Goal: Task Accomplishment & Management: Use online tool/utility

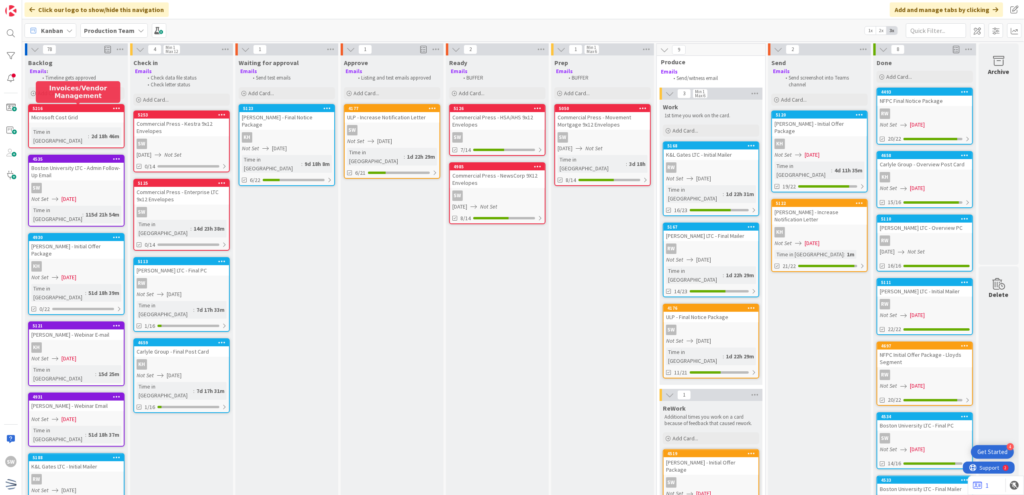
click at [76, 92] on div "Add Card..." at bounding box center [76, 93] width 96 height 12
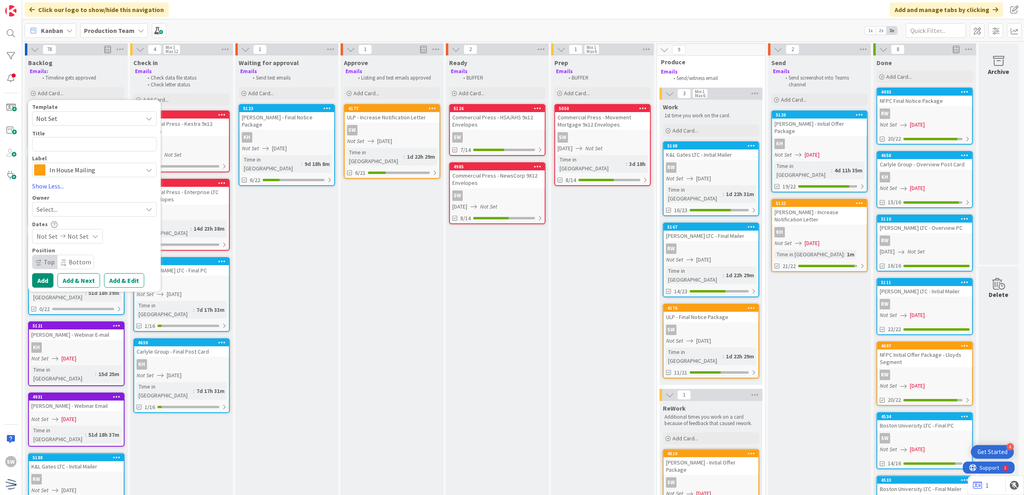
click at [71, 110] on div "Template Not Set Not Set Century Direct NPD Logistics AscendHire Supplies Envel…" at bounding box center [94, 115] width 125 height 22
click at [68, 121] on span "Not Set" at bounding box center [86, 118] width 100 height 10
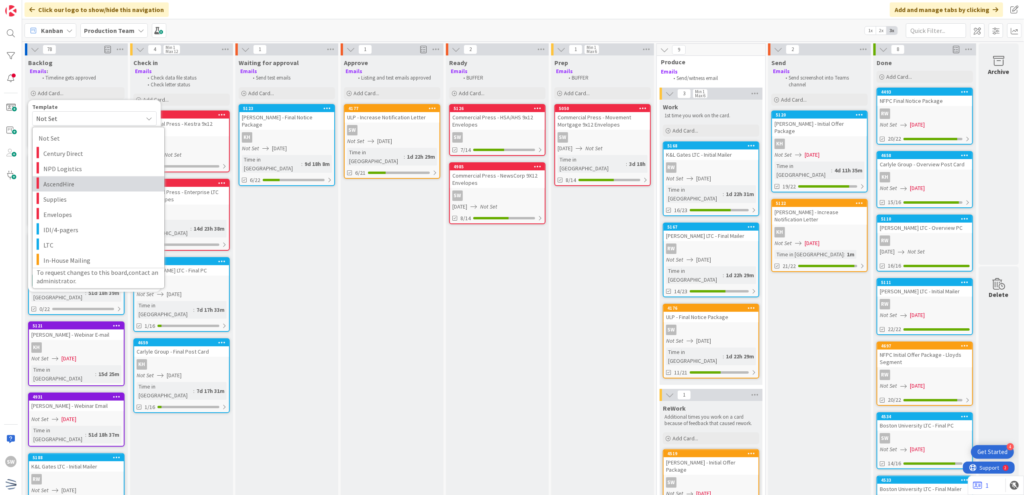
click at [87, 180] on span "AscendHire" at bounding box center [100, 183] width 115 height 10
type textarea "x"
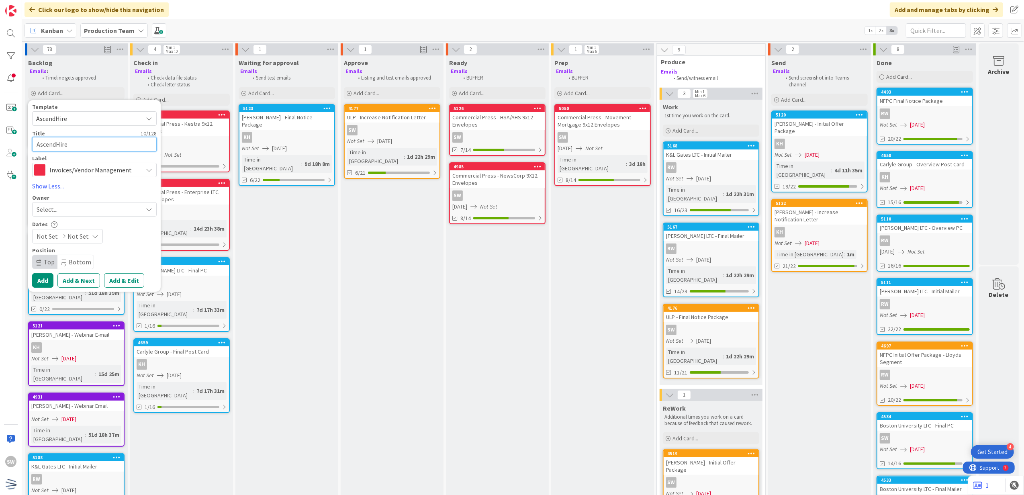
click at [96, 145] on textarea "AscendHire" at bounding box center [94, 144] width 125 height 15
type textarea "AscendHire"
type textarea "x"
type textarea "AscendHire -"
type textarea "x"
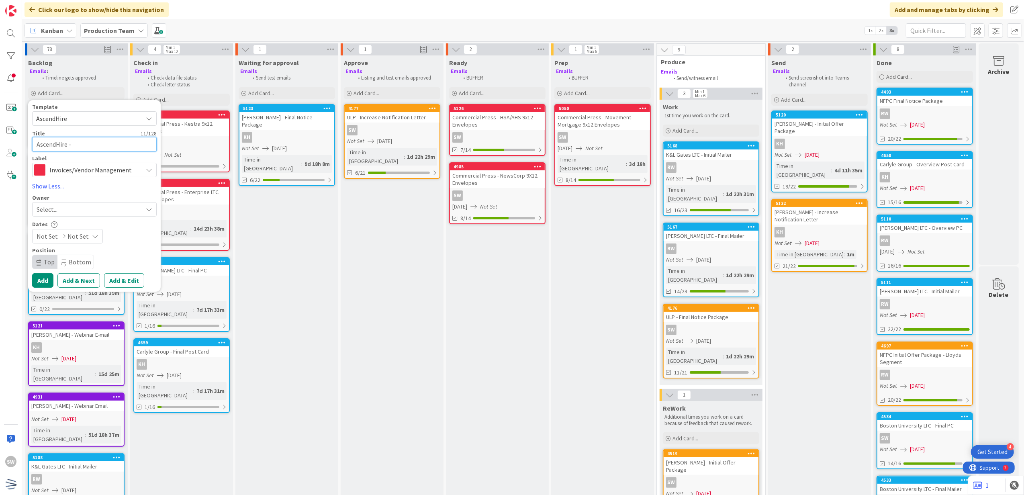
type textarea "AscendHire -"
type textarea "x"
type textarea "AscendHire - W"
type textarea "x"
type textarea "AscendHire - We"
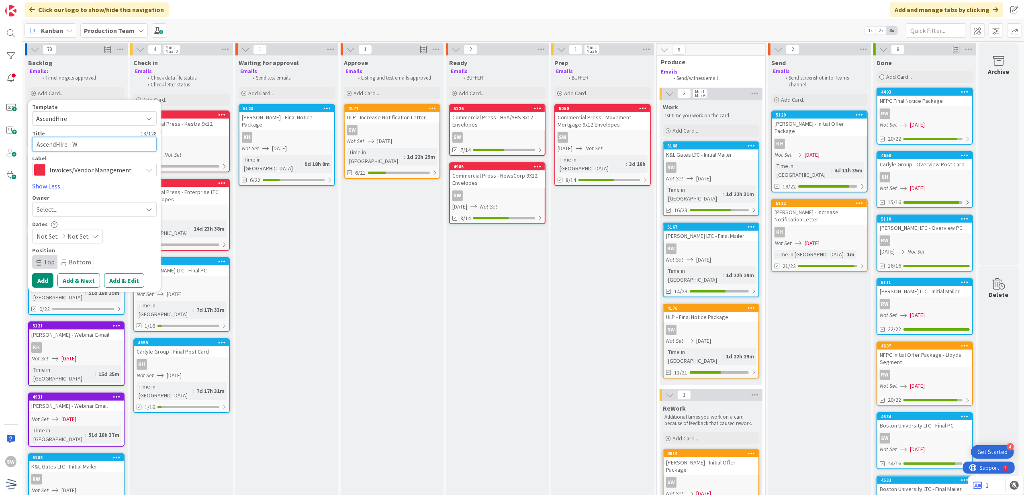
type textarea "x"
type textarea "AscendHire - Wee"
type textarea "x"
type textarea "AscendHire - Week"
type textarea "x"
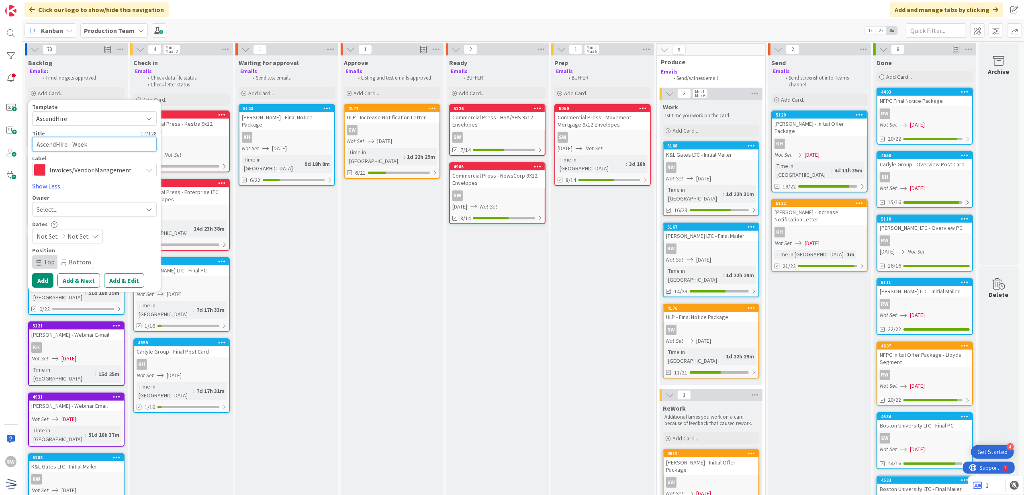
type textarea "AscendHire - Week"
type textarea "x"
type textarea "AscendHire - Week E"
type textarea "x"
type textarea "AscendHire - Week En"
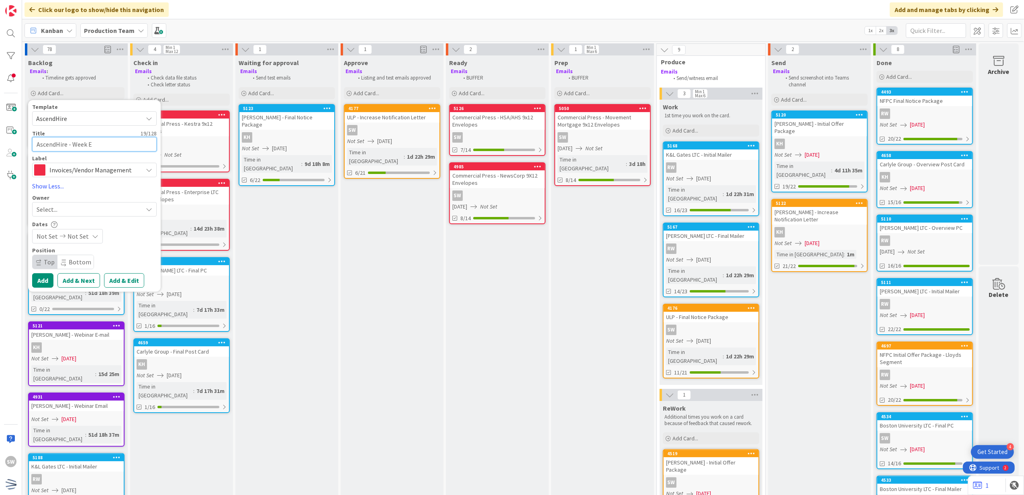
type textarea "x"
type textarea "AscendHire - Week End"
type textarea "x"
type textarea "AscendHire - Week Endi"
type textarea "x"
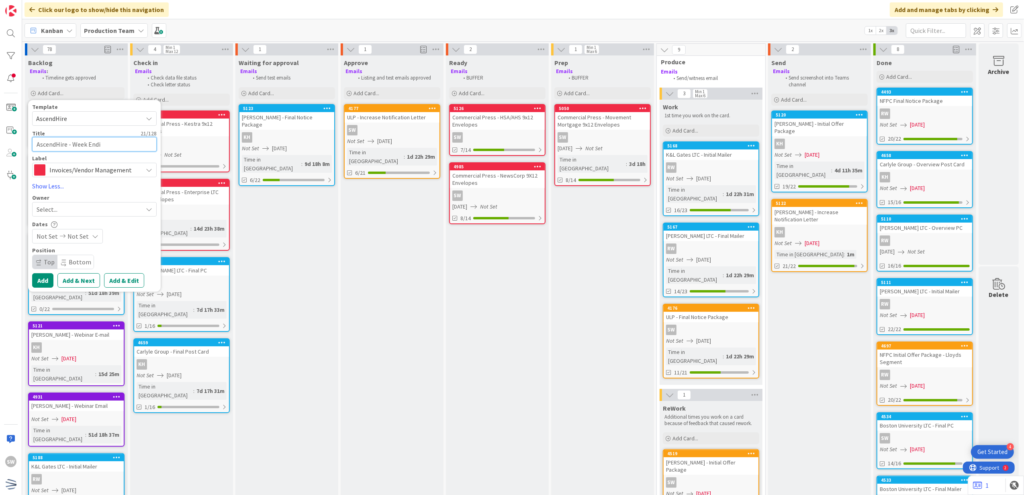
type textarea "AscendHire - Week Endin"
type textarea "x"
type textarea "AscendHire - Week Ending"
type textarea "x"
type textarea "AscendHire - Week Ending"
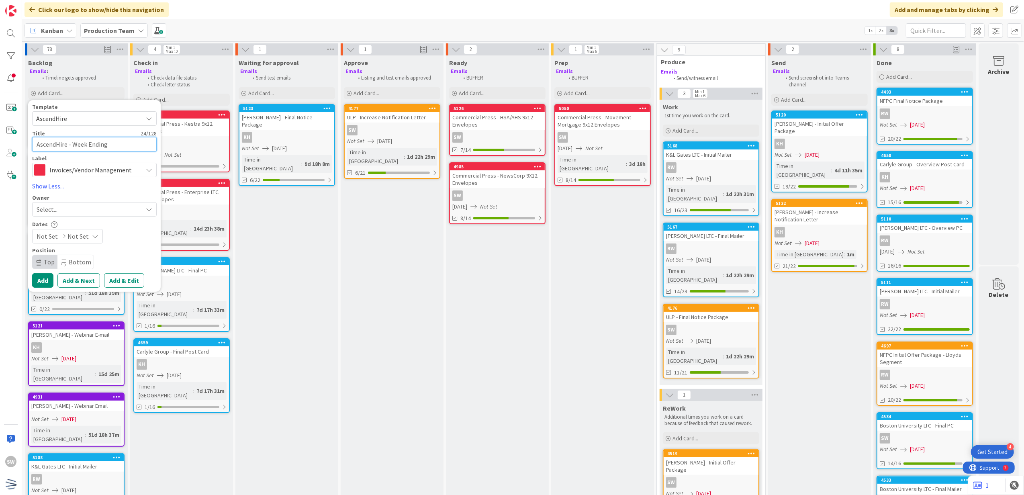
type textarea "x"
type textarea "AscendHire - Week Ending 2"
type textarea "x"
type textarea "AscendHire - Week Ending 20"
type textarea "x"
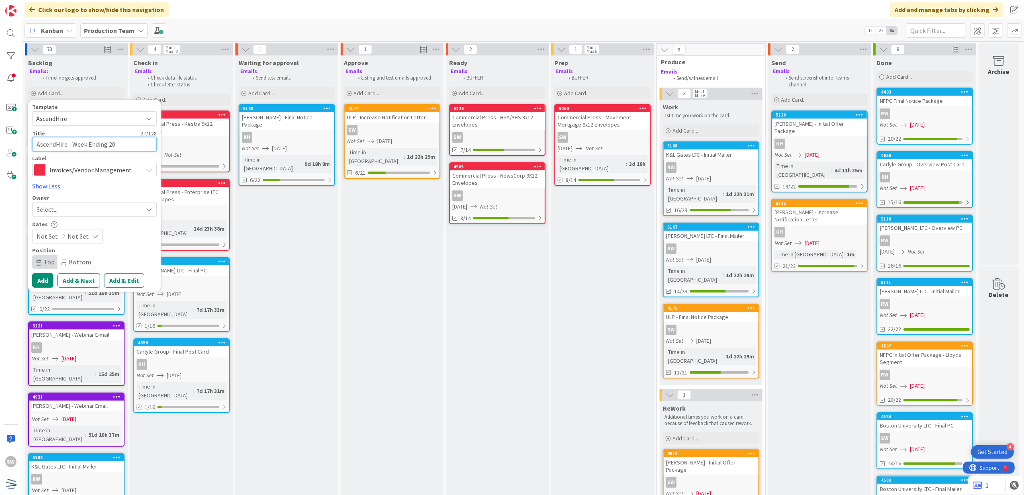
type textarea "AscendHire - Week Ending 202"
type textarea "x"
type textarea "AscendHire - Week Ending 2025"
type textarea "x"
type textarea "AscendHire - Week Ending 20250"
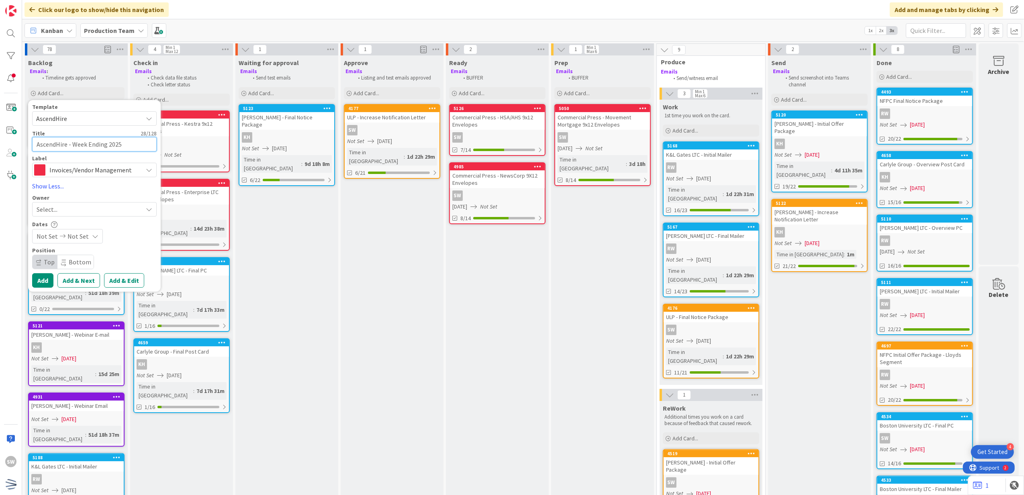
type textarea "x"
type textarea "AscendHire - Week Ending 202509"
type textarea "x"
type textarea "AscendHire - Week Ending 2025092"
type textarea "x"
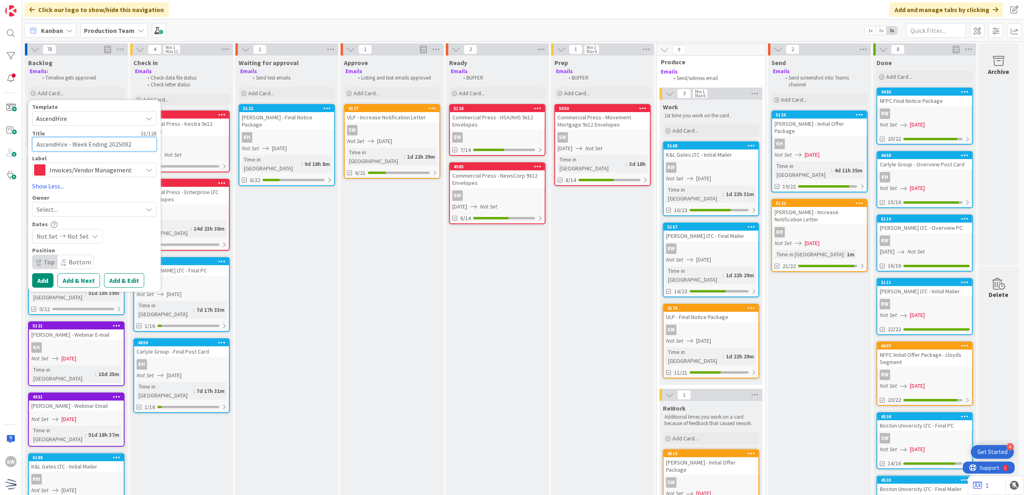
type textarea "AscendHire - Week Ending 20250928"
type textarea "x"
type textarea "AscendHire - Week Ending 20250928"
click at [79, 243] on div "Not Set Not Set" at bounding box center [67, 236] width 71 height 14
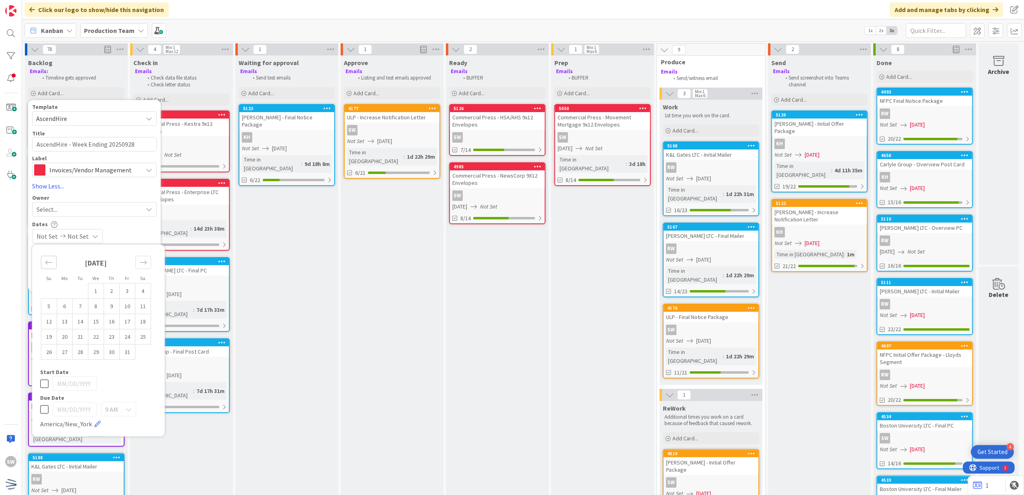
click at [51, 267] on div "Move backward to switch to the previous month." at bounding box center [49, 262] width 16 height 13
click at [46, 354] on td "28" at bounding box center [49, 351] width 16 height 15
type input "[DATE]"
type textarea "x"
click at [45, 349] on td "28" at bounding box center [49, 351] width 16 height 15
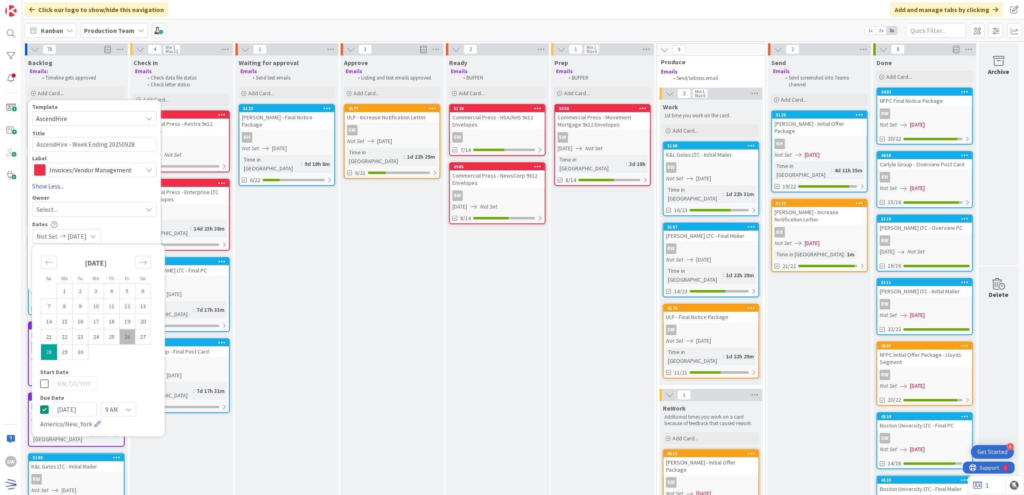
type input "[DATE]"
type textarea "x"
click at [47, 410] on icon at bounding box center [44, 410] width 8 height 10
click at [88, 208] on div "Select..." at bounding box center [90, 210] width 106 height 10
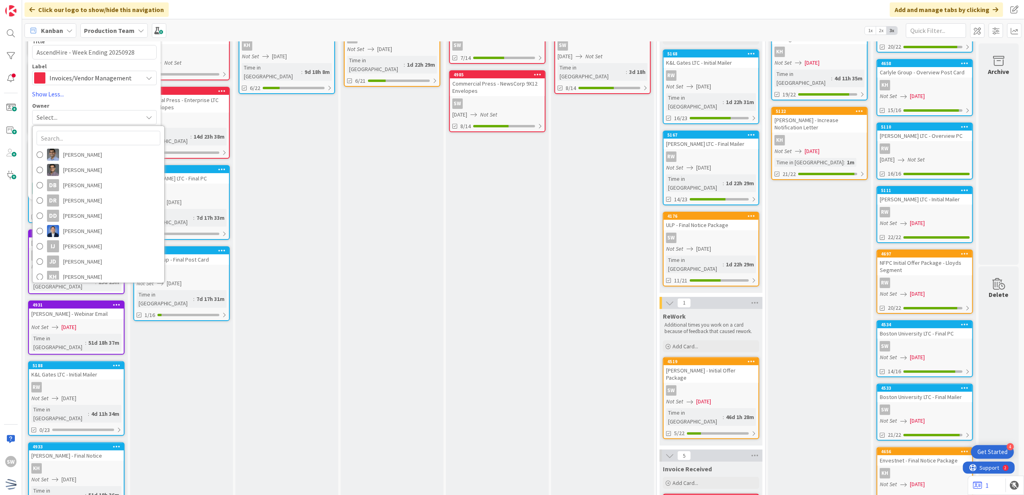
scroll to position [107, 0]
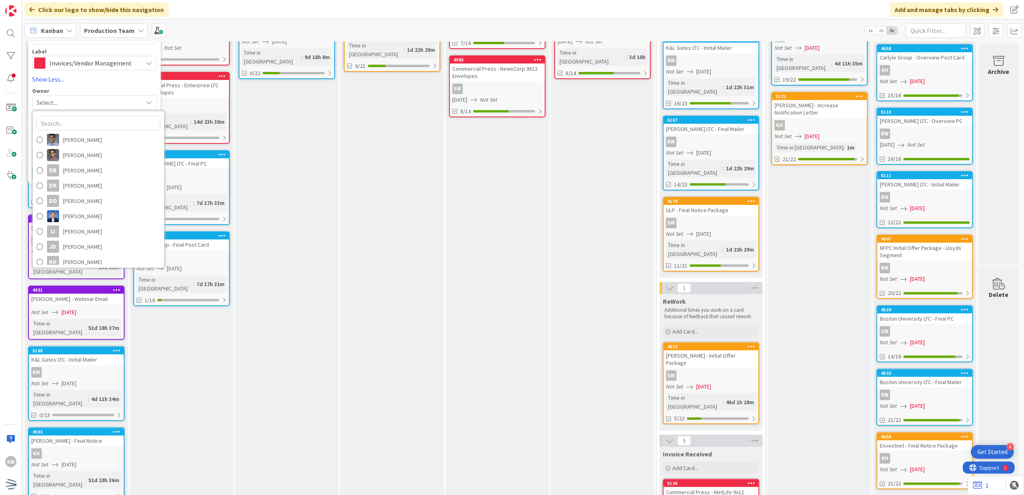
drag, startPoint x: 105, startPoint y: 243, endPoint x: 103, endPoint y: 253, distance: 9.9
click at [104, 346] on link "SM [PERSON_NAME]" at bounding box center [99, 353] width 132 height 15
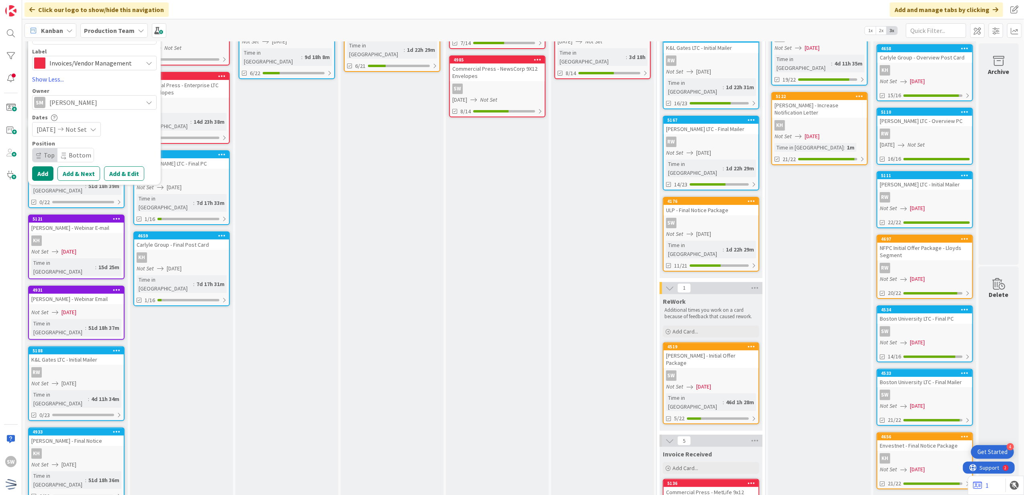
click at [120, 105] on div "SM [PERSON_NAME]" at bounding box center [88, 102] width 108 height 11
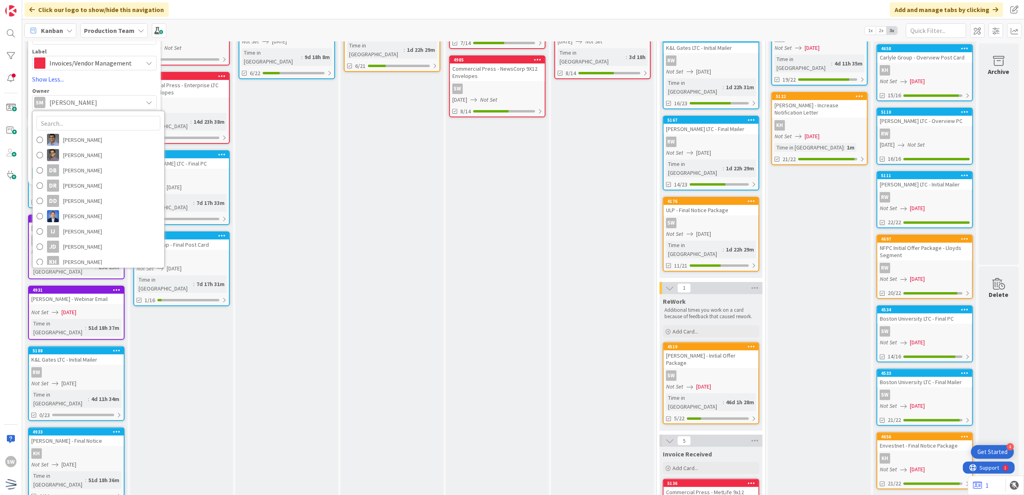
click at [90, 363] on span "[PERSON_NAME]" at bounding box center [82, 369] width 39 height 12
type textarea "x"
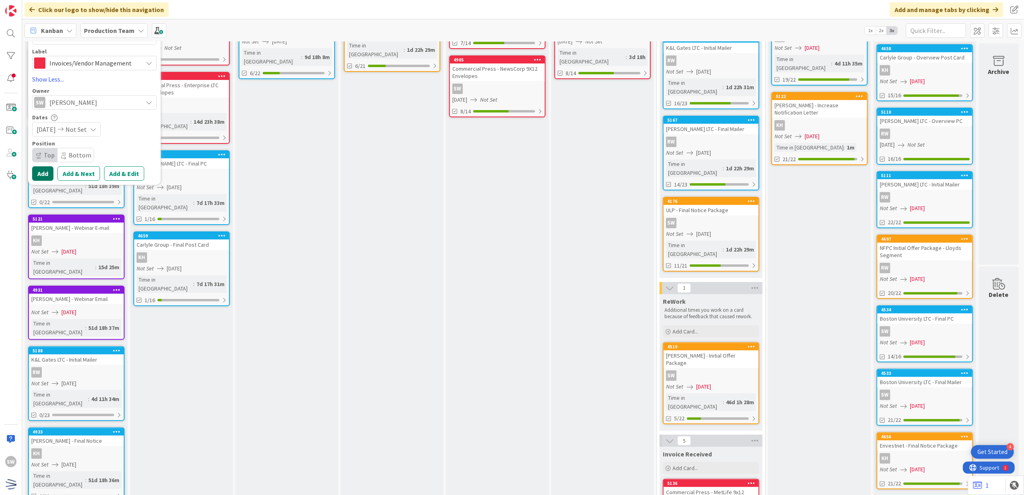
click at [40, 178] on button "Add" at bounding box center [42, 173] width 21 height 14
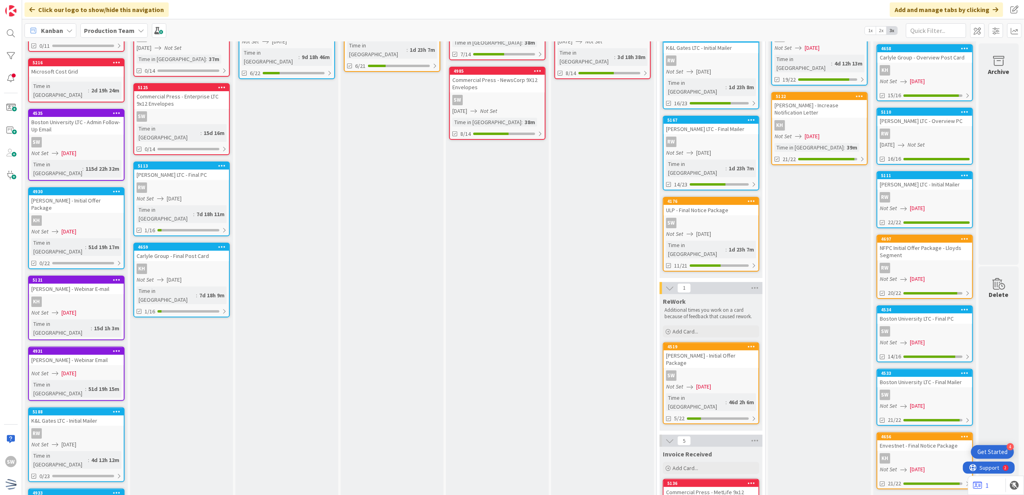
scroll to position [0, 0]
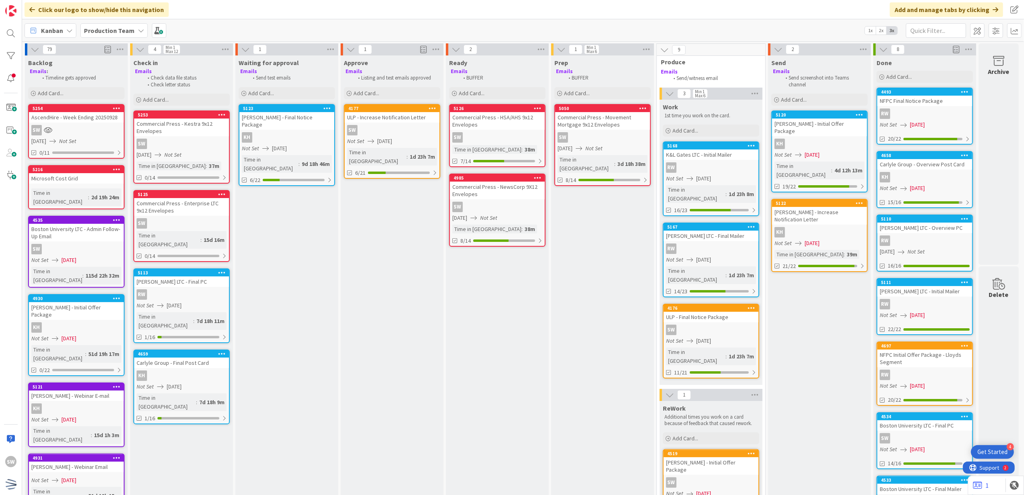
click at [104, 124] on div "5254 AscendHire - Week Ending 20250928 SW [DATE] Not Set 0/11" at bounding box center [76, 131] width 96 height 55
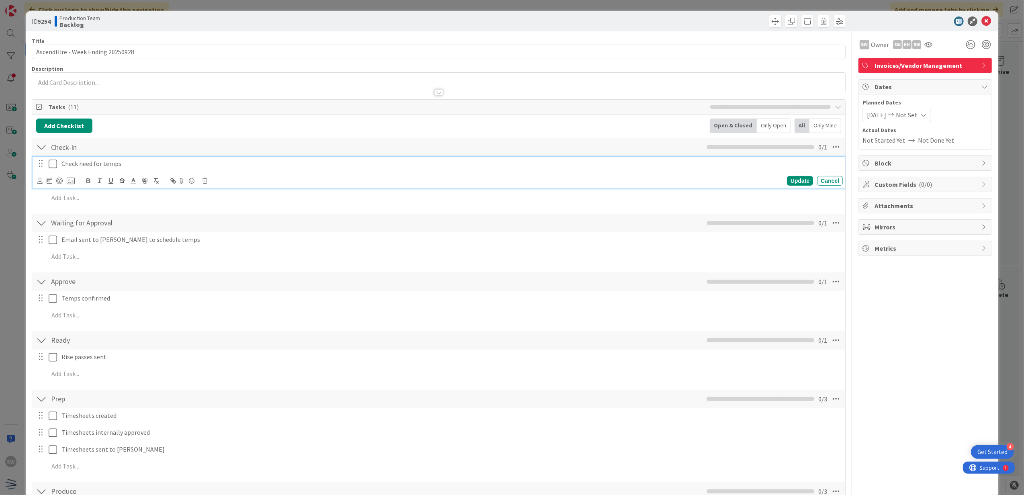
click at [50, 163] on icon at bounding box center [53, 164] width 8 height 10
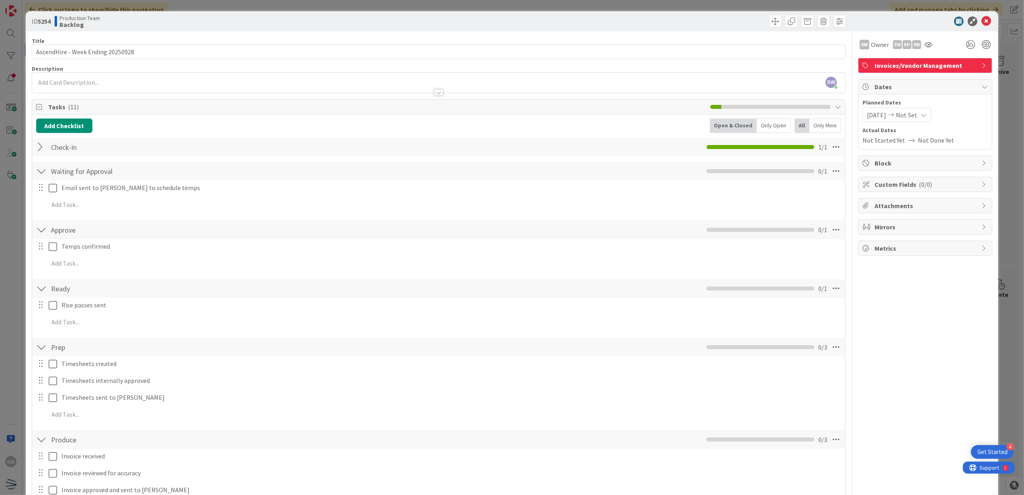
click at [52, 195] on div "Email sent to [PERSON_NAME] to schedule temps Update Cancel" at bounding box center [439, 188] width 813 height 14
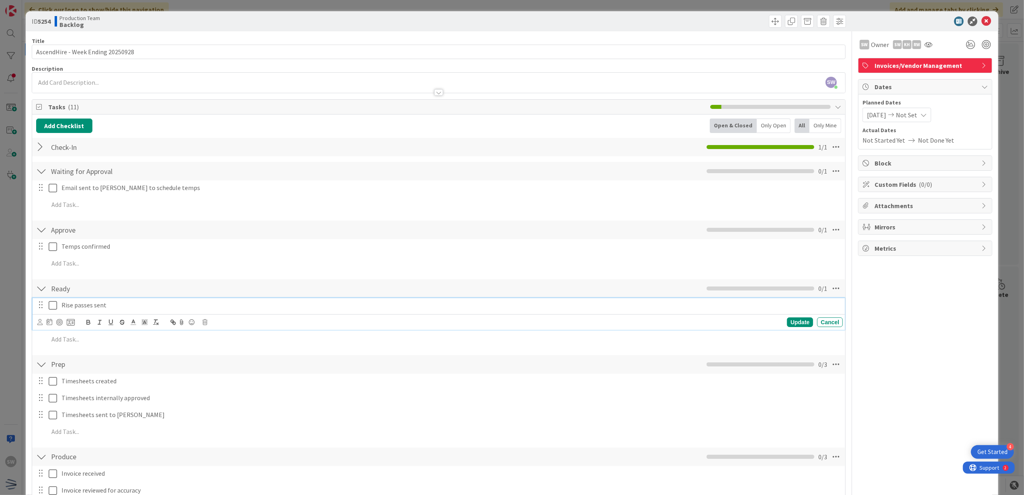
click at [55, 305] on icon at bounding box center [53, 306] width 8 height 10
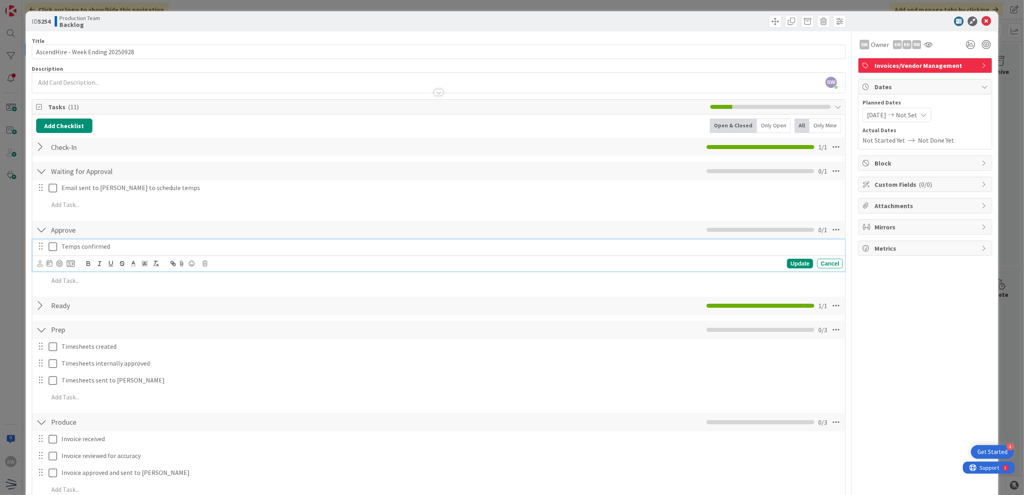
click at [51, 248] on icon at bounding box center [53, 247] width 8 height 10
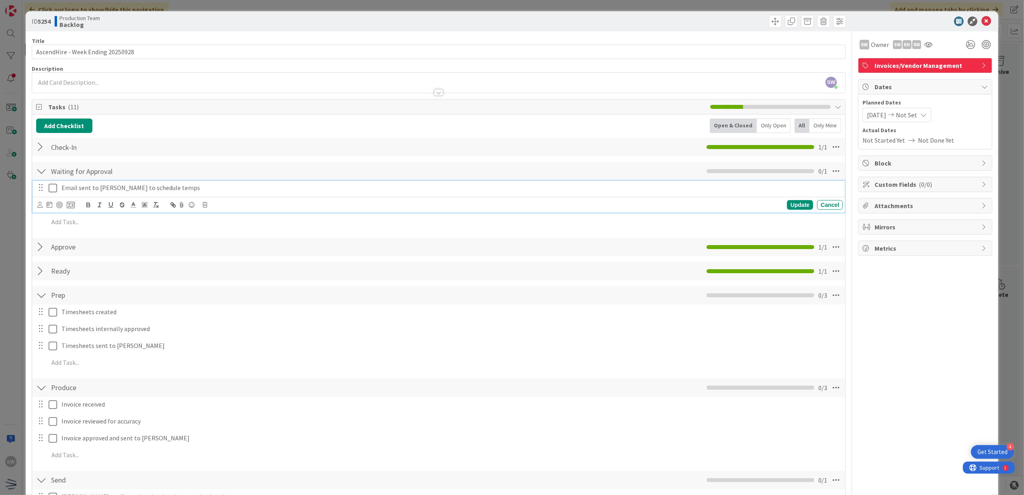
click at [51, 188] on icon at bounding box center [53, 188] width 8 height 10
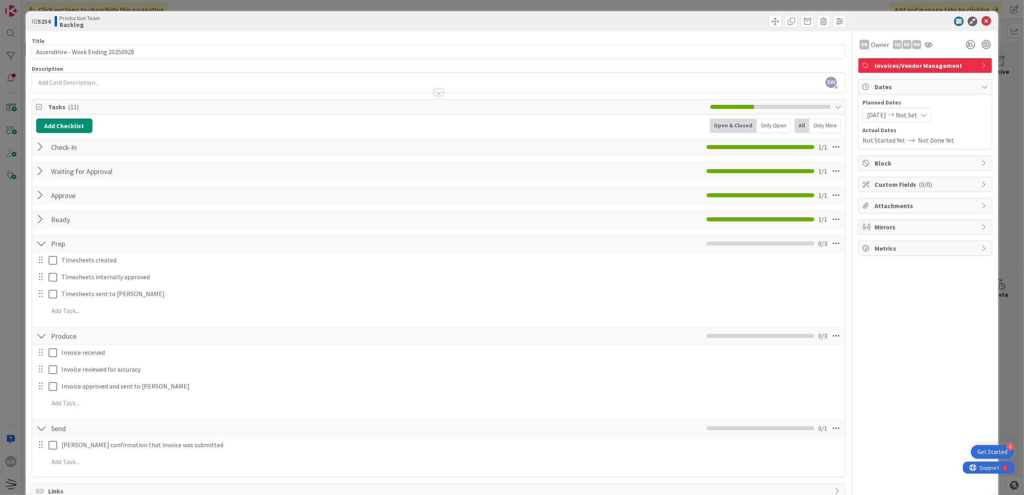
click at [984, 17] on div at bounding box center [921, 21] width 142 height 10
click at [983, 21] on icon at bounding box center [987, 21] width 10 height 10
